Goal: Check status: Check status

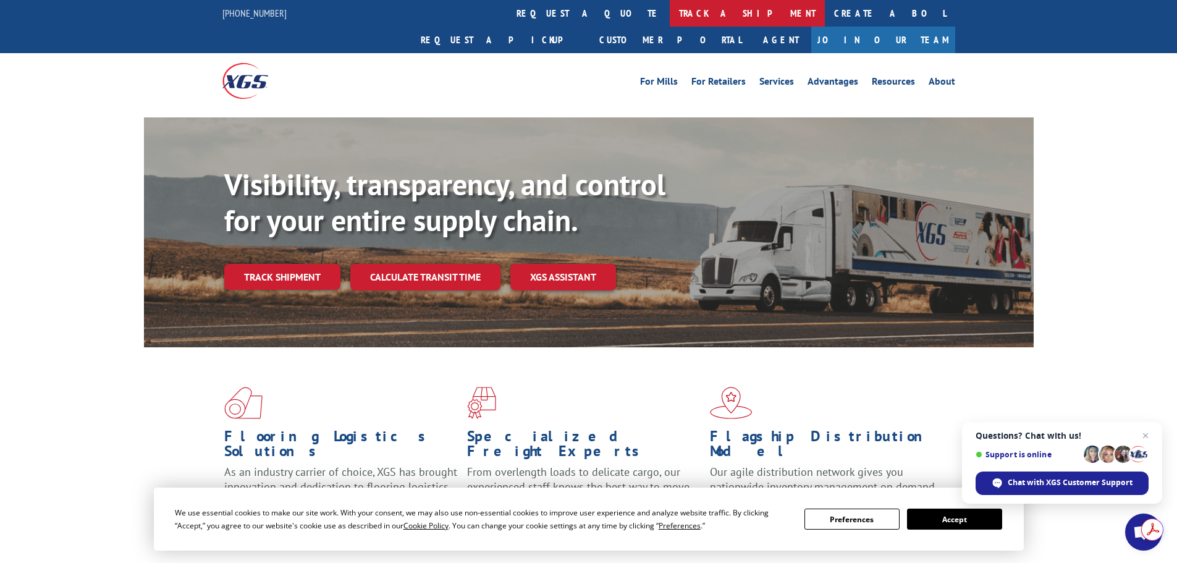
click at [669, 19] on link "track a shipment" at bounding box center [746, 13] width 155 height 27
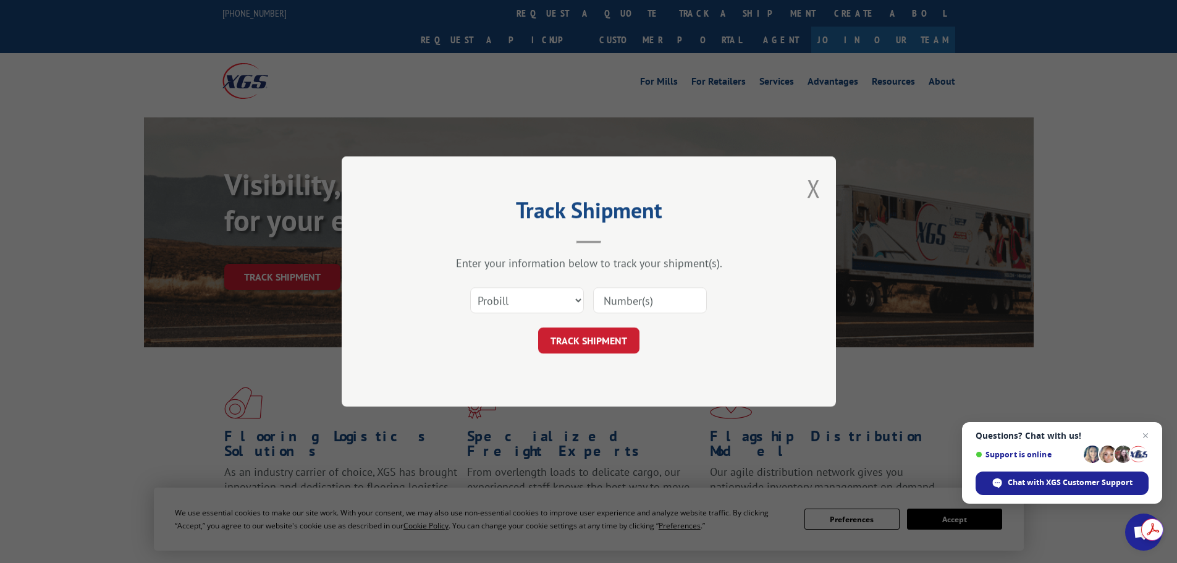
click at [661, 300] on input at bounding box center [650, 300] width 114 height 26
paste input "17587278 16137329 16137304 16137792 16137154 16137793 16137153 16137152 1613715…"
type input "17587278 16137329 16137304 16137792 16137154 16137793 16137153 16137152 1613715…"
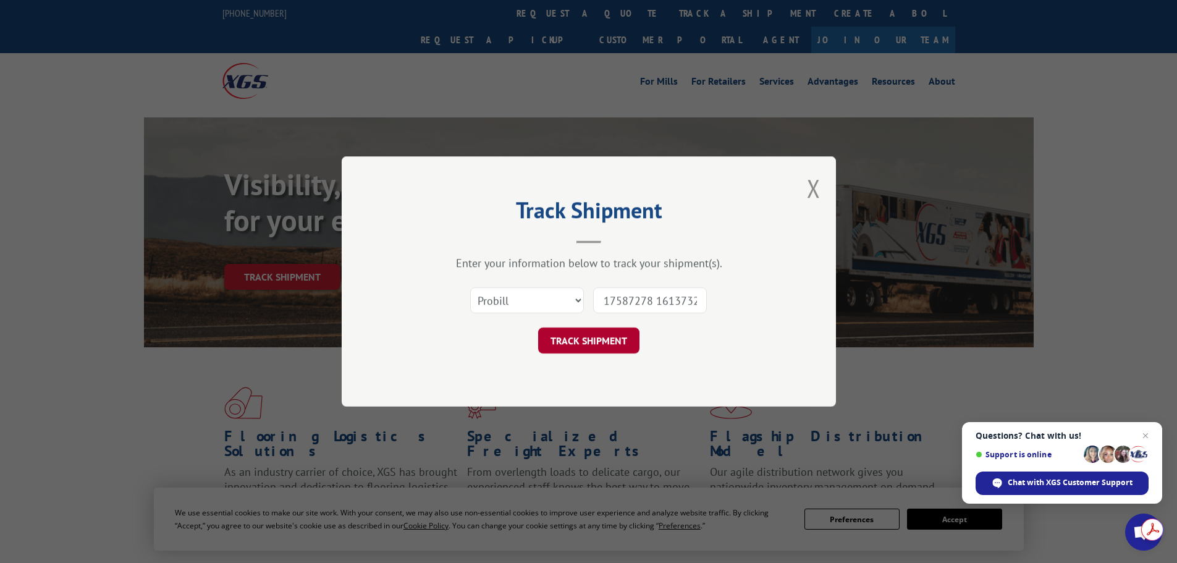
click at [590, 350] on button "TRACK SHIPMENT" at bounding box center [588, 340] width 101 height 26
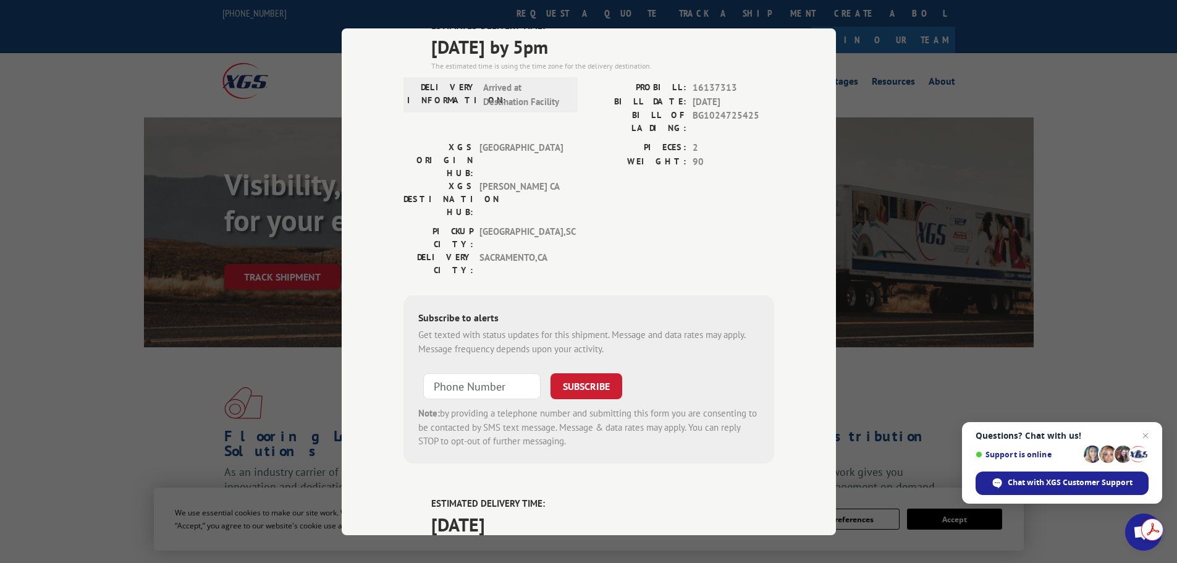
scroll to position [4811, 0]
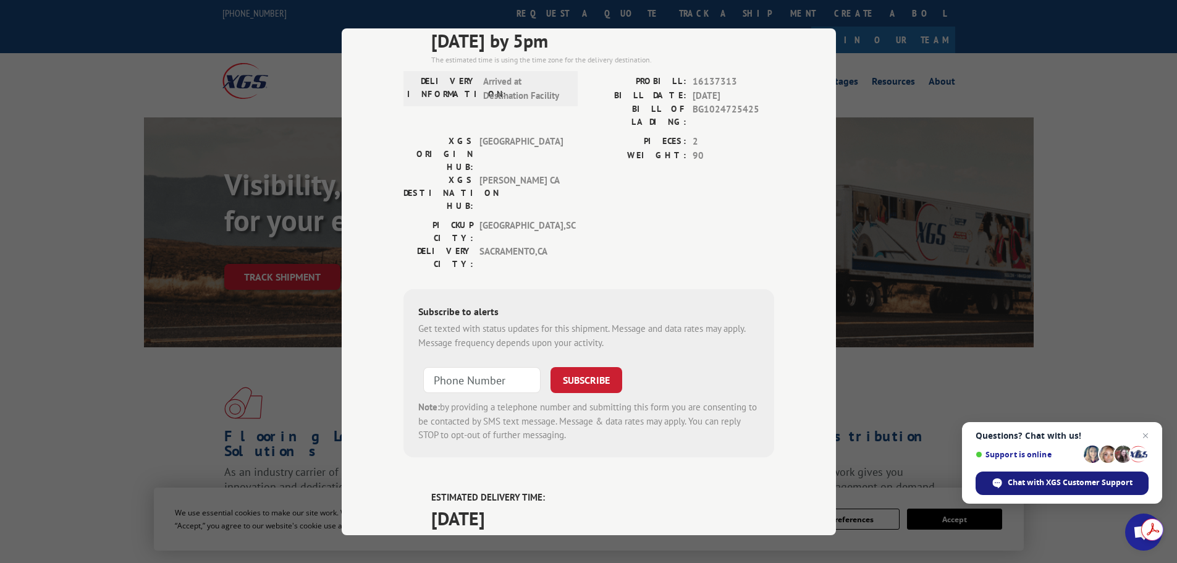
click at [1102, 485] on span "Chat with XGS Customer Support" at bounding box center [1069, 482] width 125 height 11
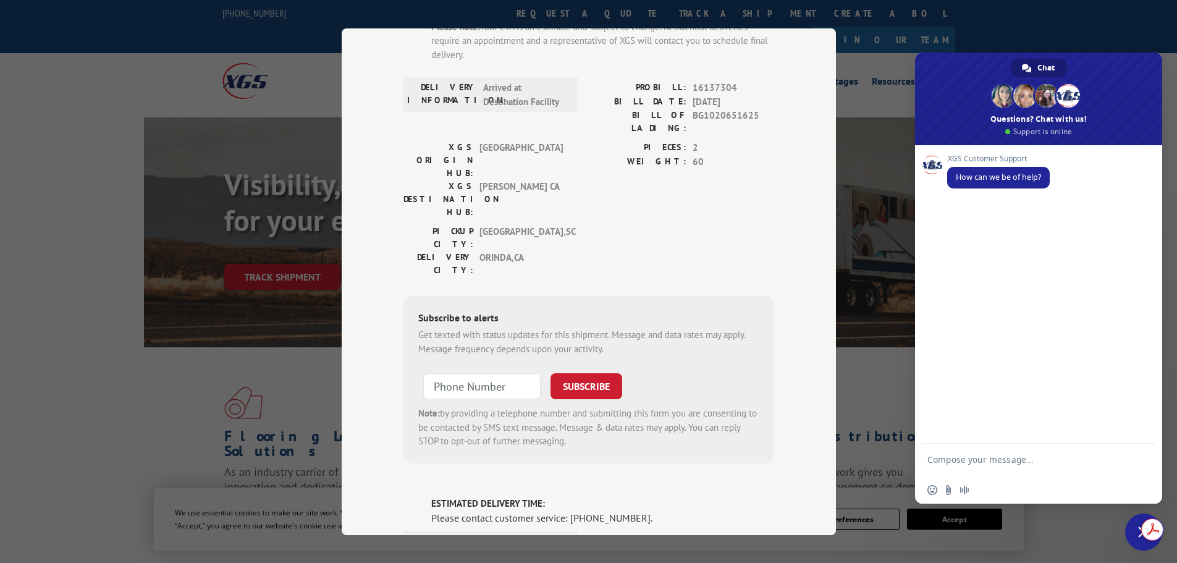
scroll to position [920, 0]
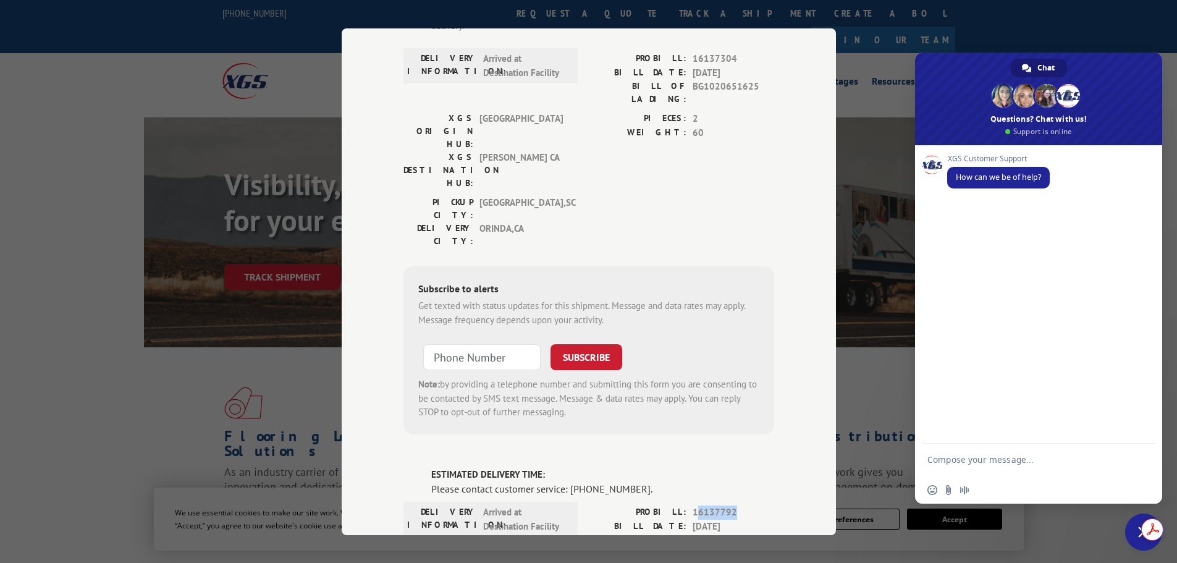
drag, startPoint x: 690, startPoint y: 289, endPoint x: 731, endPoint y: 290, distance: 40.8
click at [731, 505] on span "16137792" at bounding box center [733, 512] width 82 height 14
click at [692, 505] on span "16137792" at bounding box center [733, 512] width 82 height 14
drag, startPoint x: 688, startPoint y: 294, endPoint x: 729, endPoint y: 294, distance: 41.4
click at [729, 505] on span "16137792" at bounding box center [733, 512] width 82 height 14
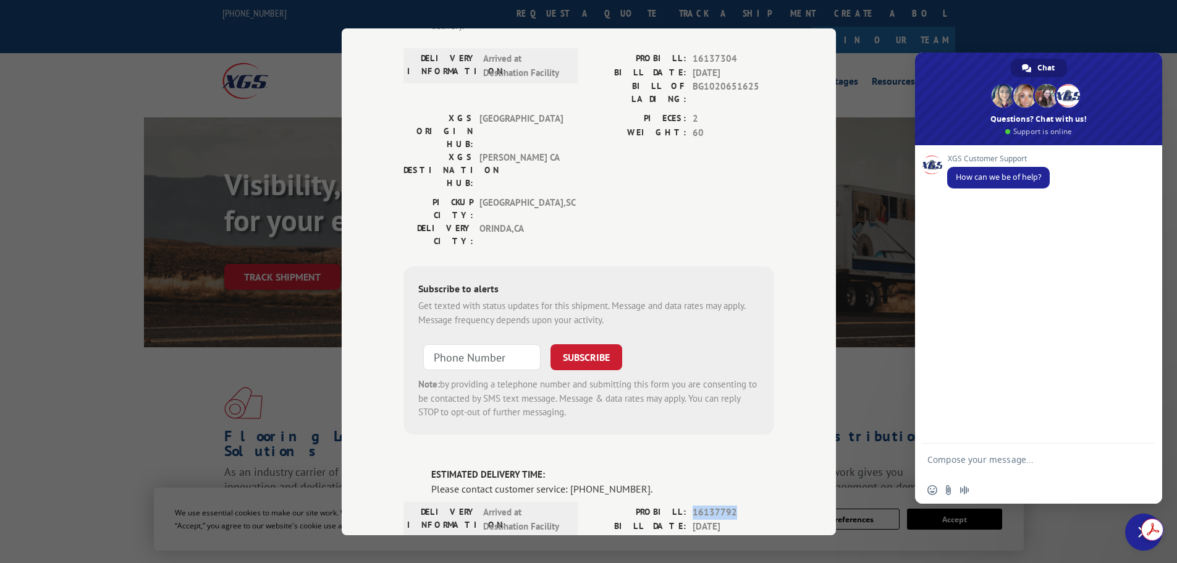
copy span "16137792"
click at [985, 460] on textarea "Compose your message..." at bounding box center [1024, 465] width 195 height 22
paste textarea "16137792"
type textarea "COULD YOU PLEASE HELP ME WITH THE DELIVERY STARUS OF THIS SHIPMENT 16137792"
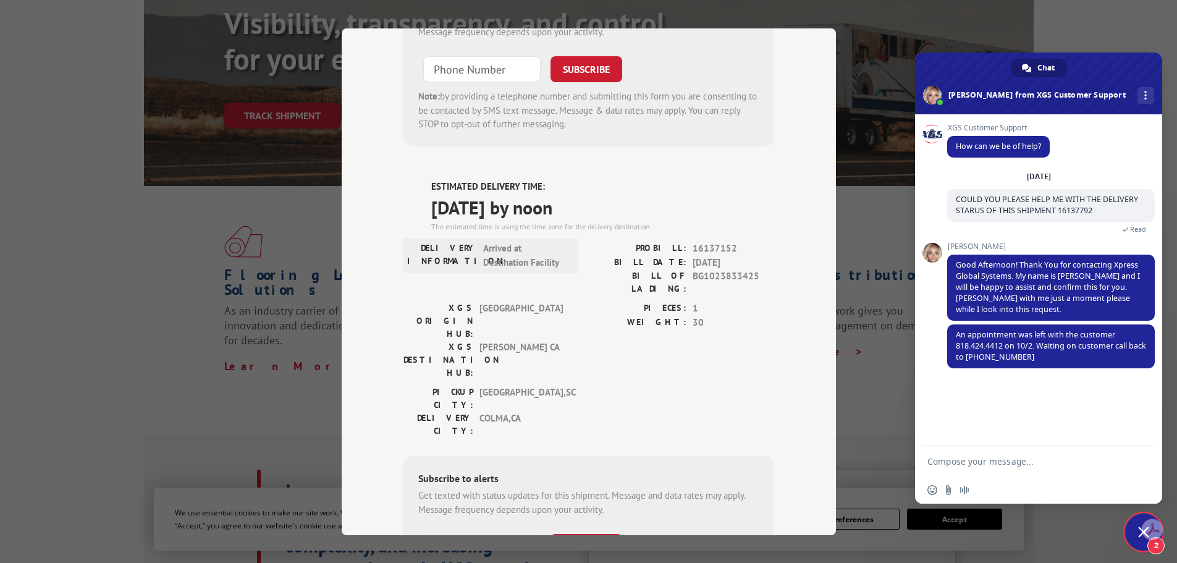
scroll to position [185, 0]
